Goal: Information Seeking & Learning: Learn about a topic

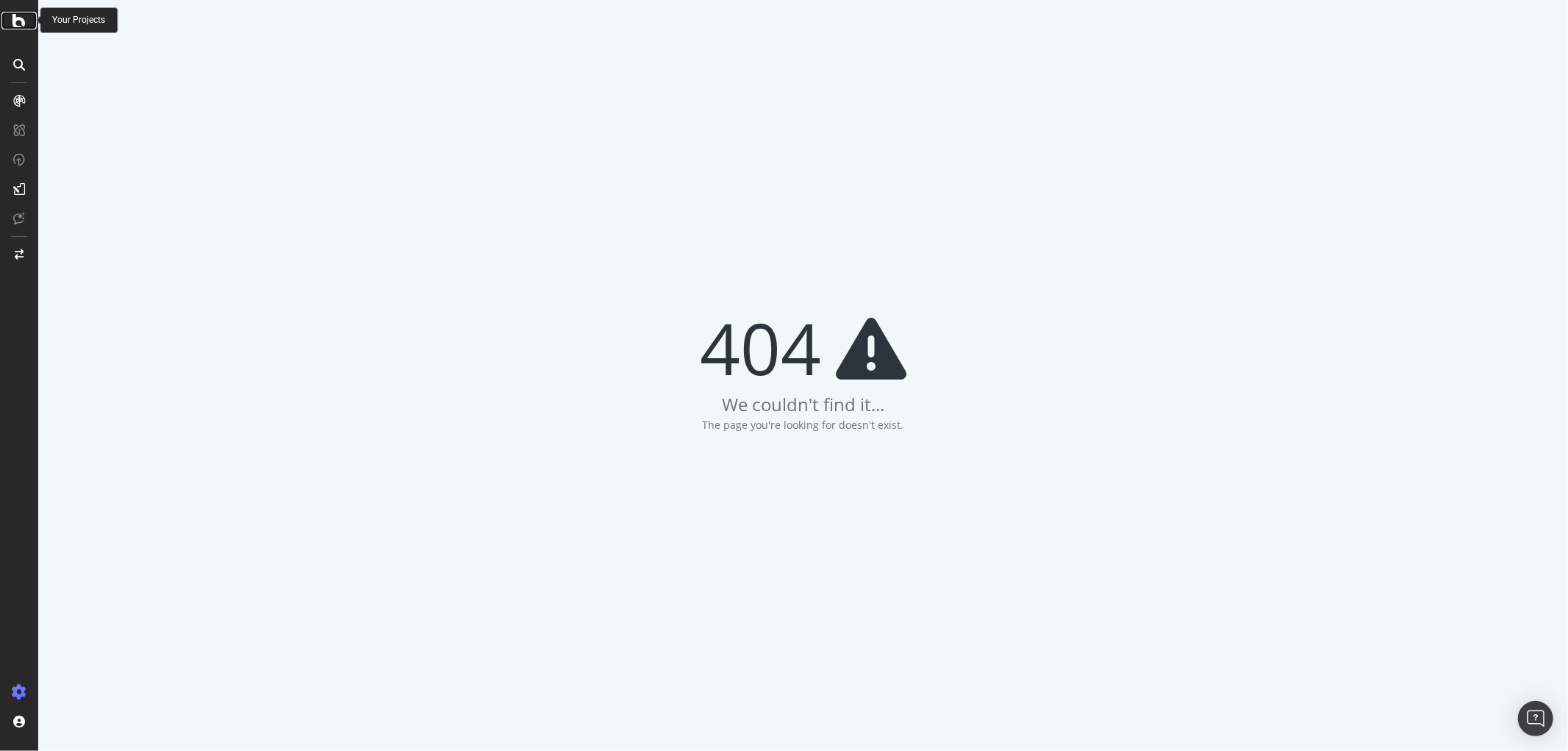
click at [30, 19] on div at bounding box center [20, 20] width 36 height 18
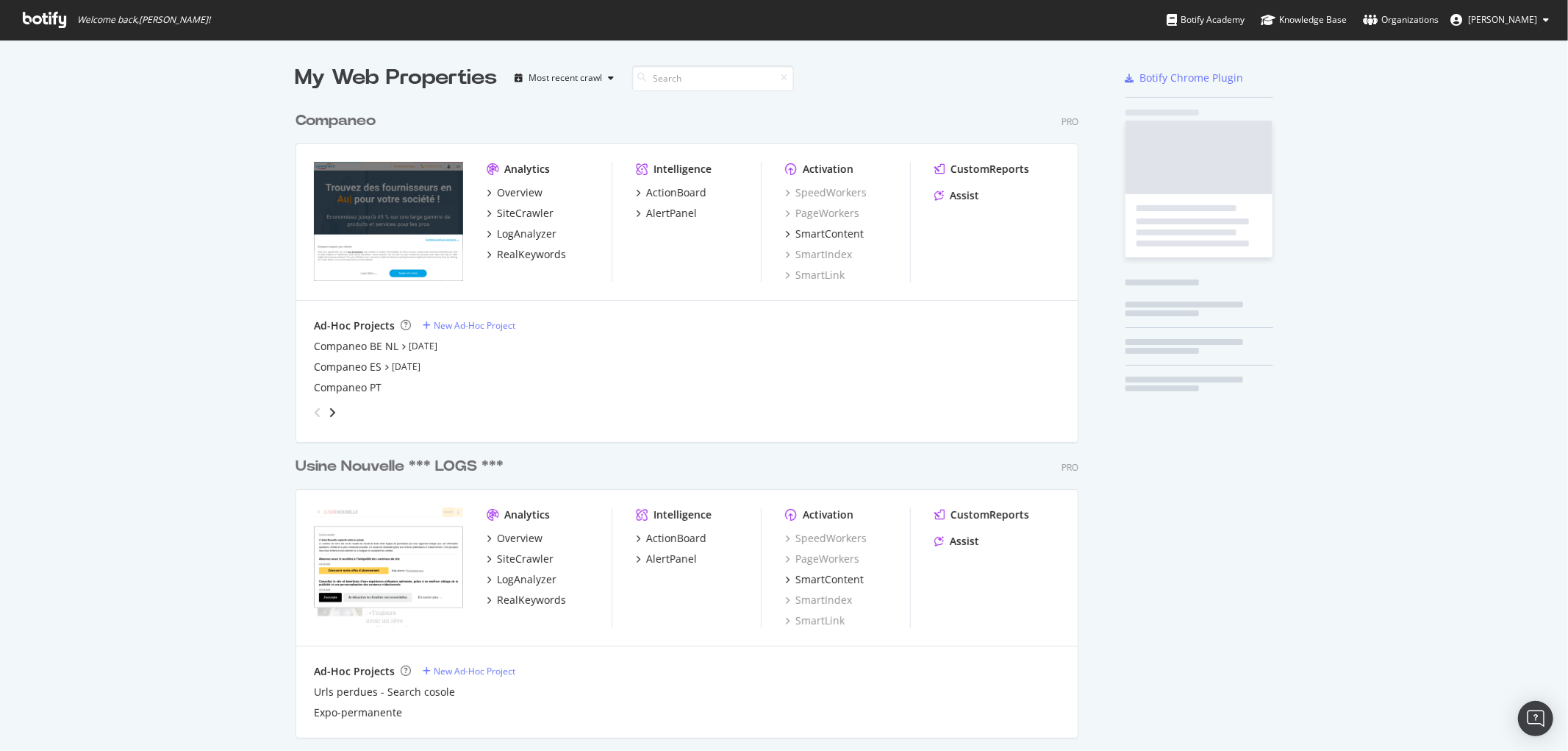
scroll to position [1811, 782]
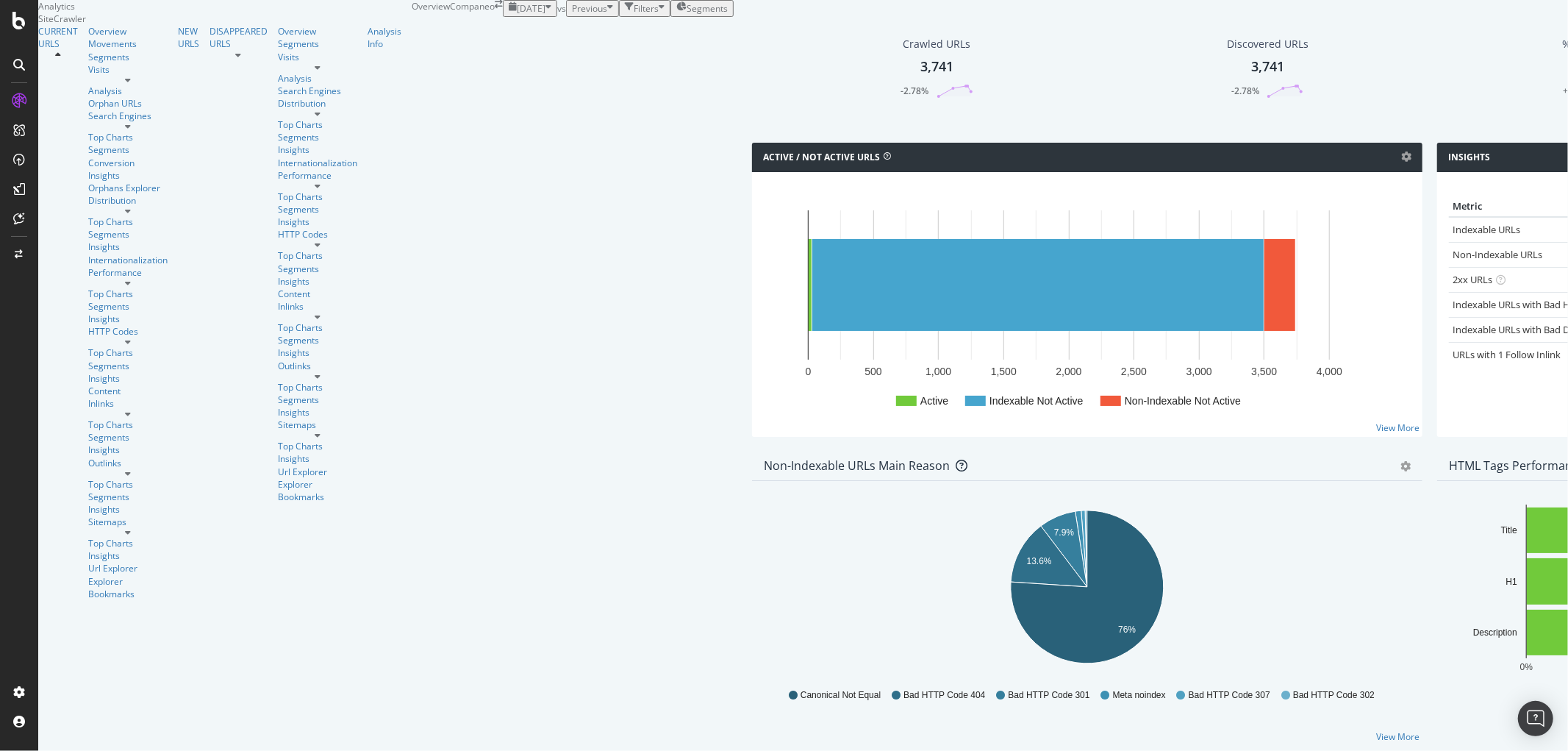
click at [131, 130] on icon at bounding box center [128, 126] width 6 height 9
click at [88, 143] on div "Top Charts" at bounding box center [127, 137] width 79 height 12
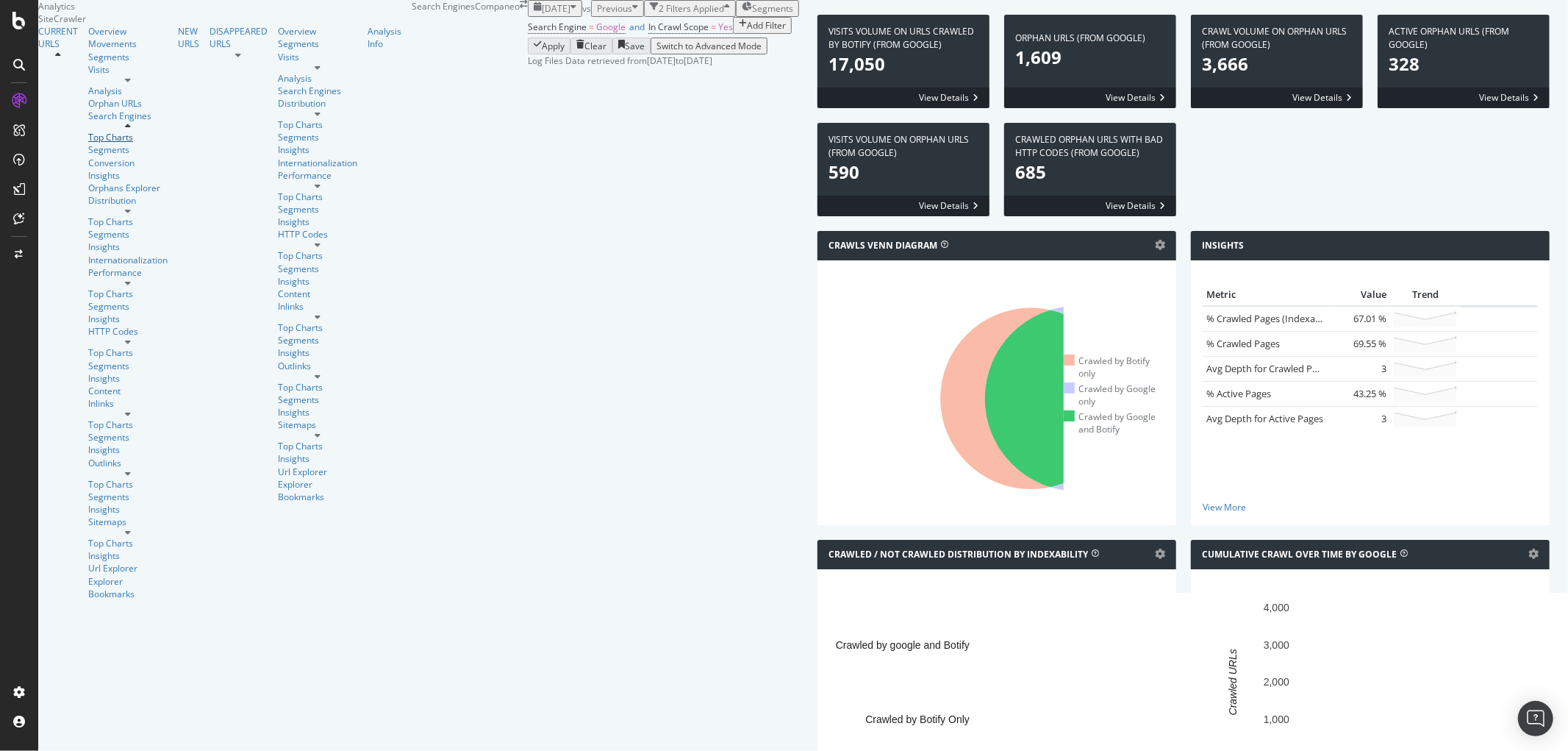
scroll to position [1582, 0]
